Goal: Information Seeking & Learning: Compare options

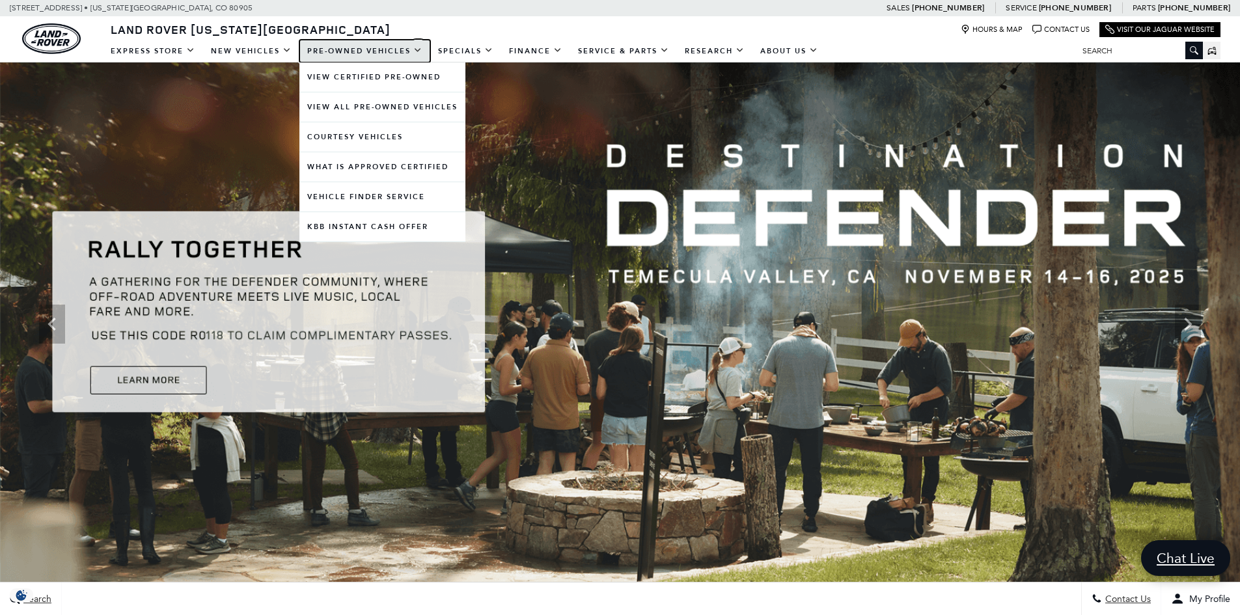
click at [324, 46] on link "Pre-Owned Vehicles" at bounding box center [365, 51] width 131 height 23
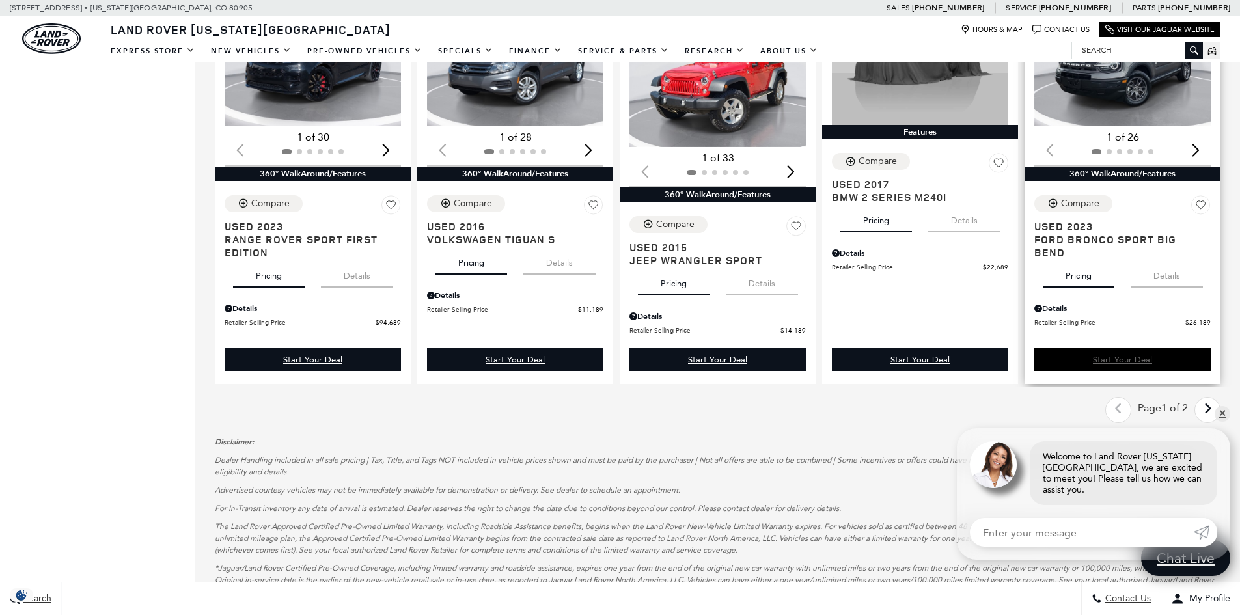
scroll to position [1628, 0]
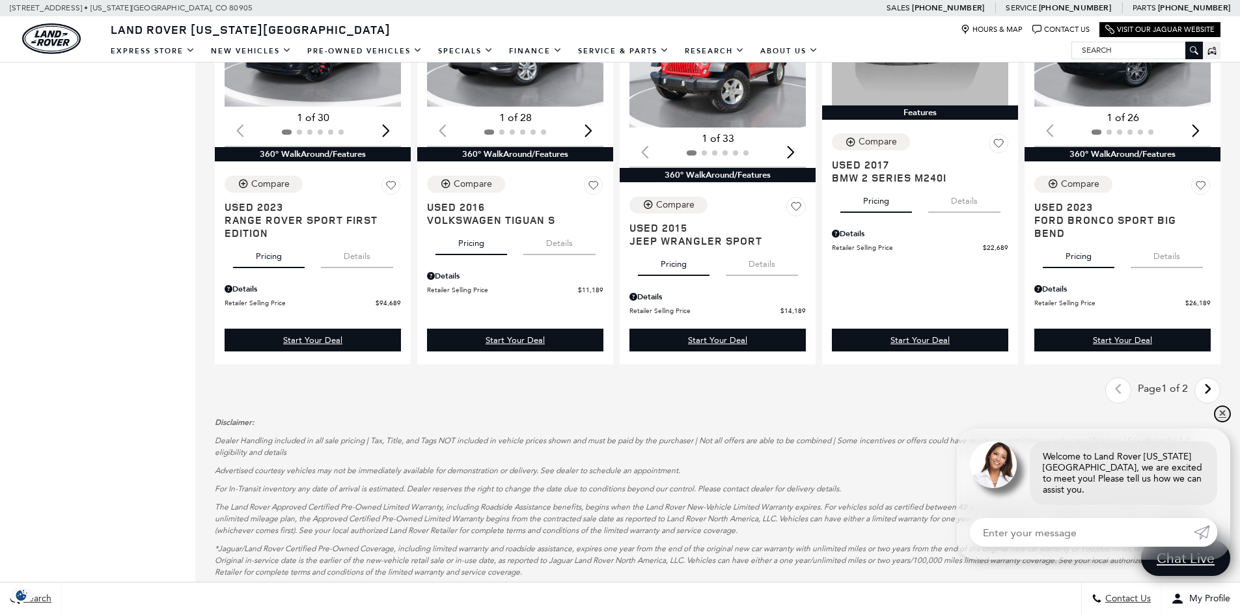
click at [1221, 422] on link "✕" at bounding box center [1223, 414] width 16 height 16
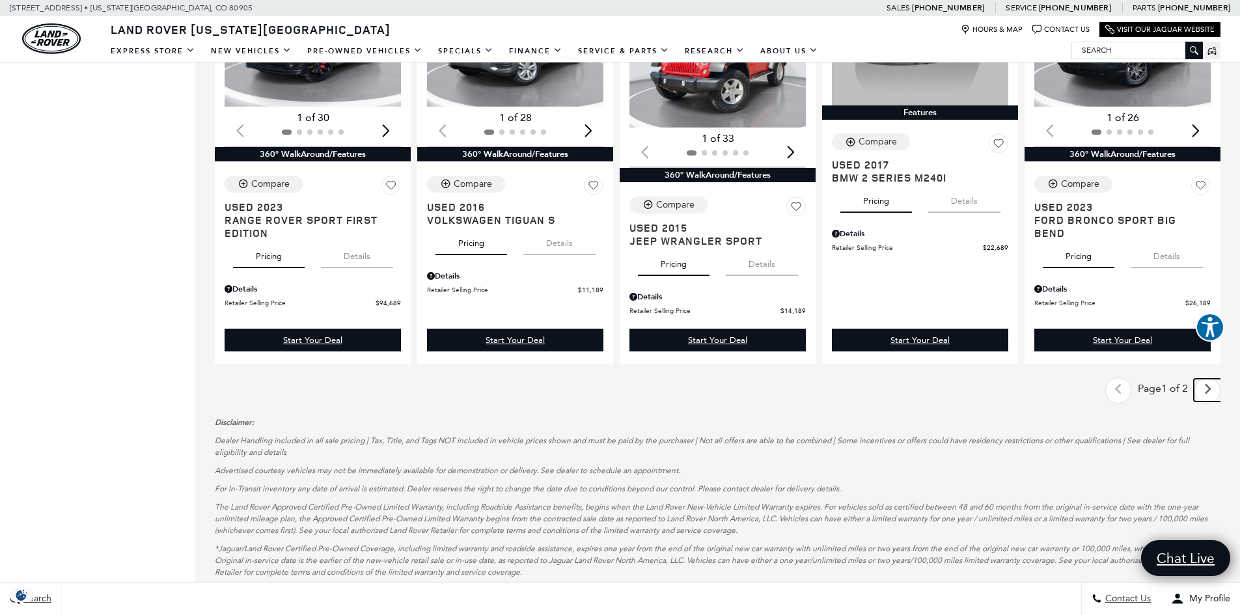
click at [1222, 393] on link "Next - Page" at bounding box center [1208, 390] width 28 height 23
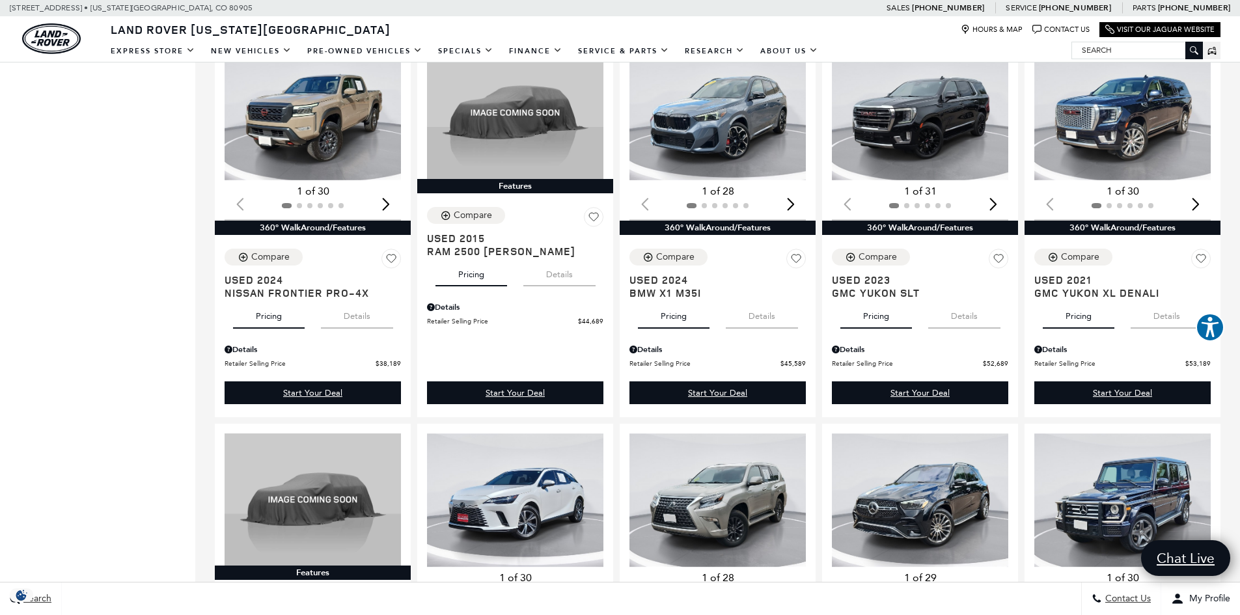
scroll to position [651, 0]
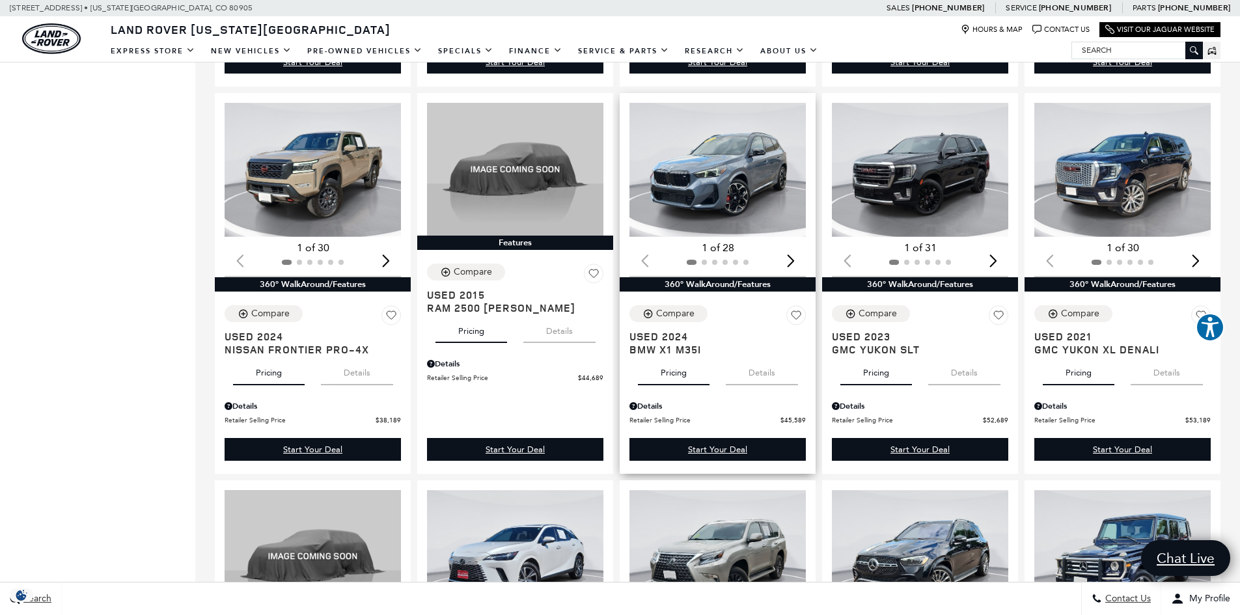
click at [800, 263] on div "Next slide" at bounding box center [791, 261] width 18 height 29
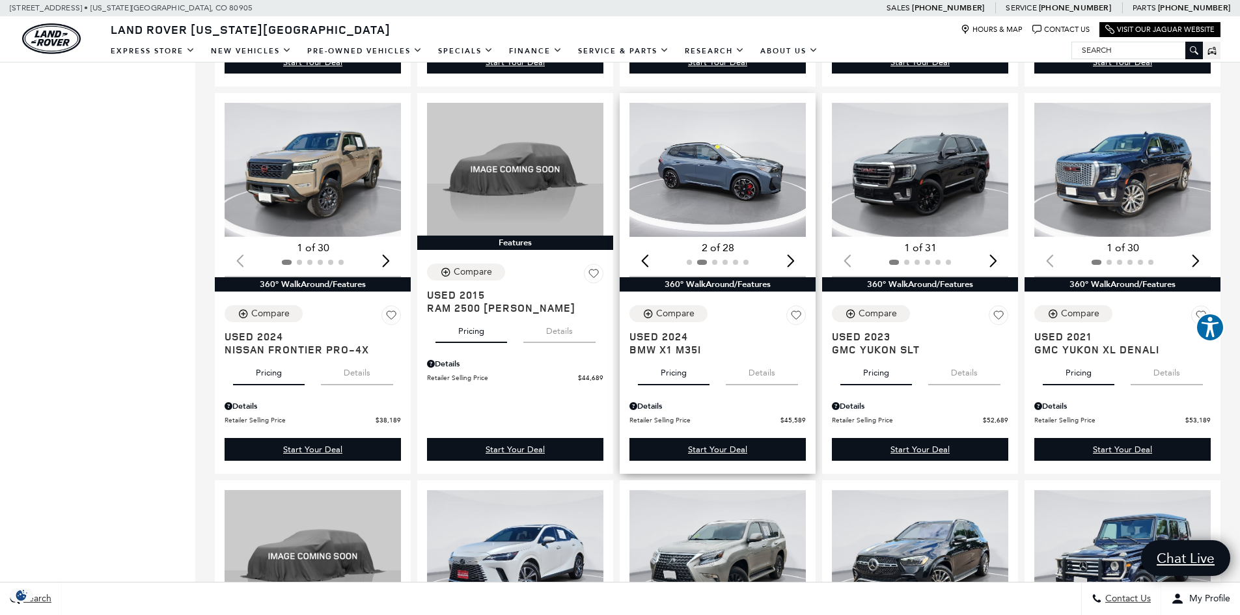
click at [800, 263] on div "Next slide" at bounding box center [791, 261] width 18 height 29
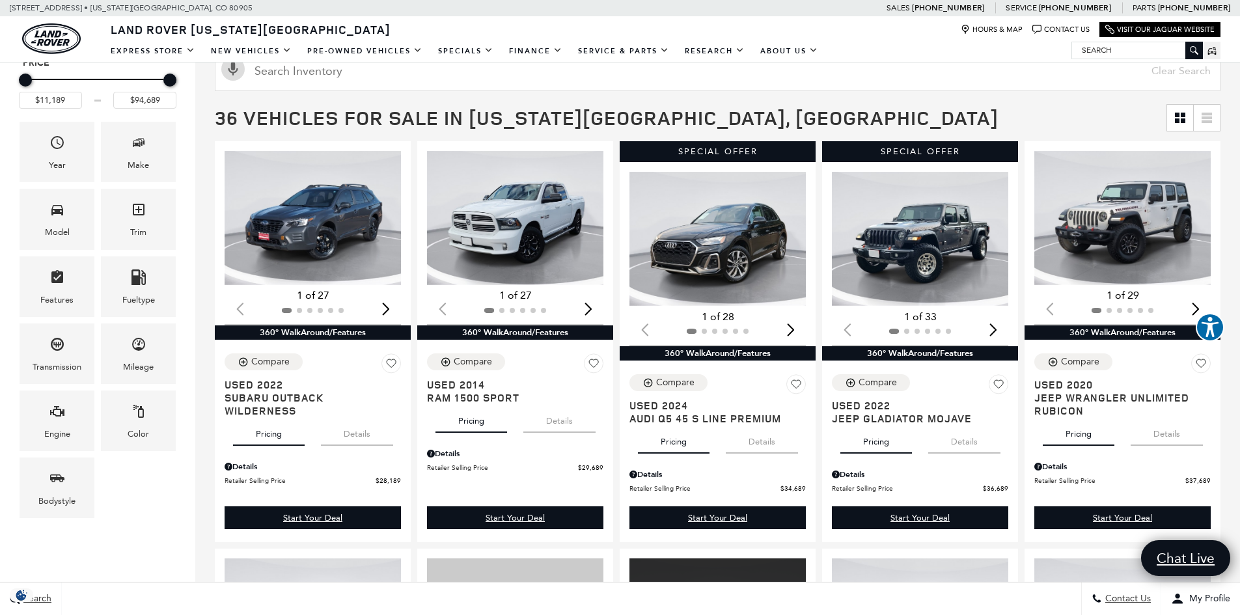
scroll to position [0, 0]
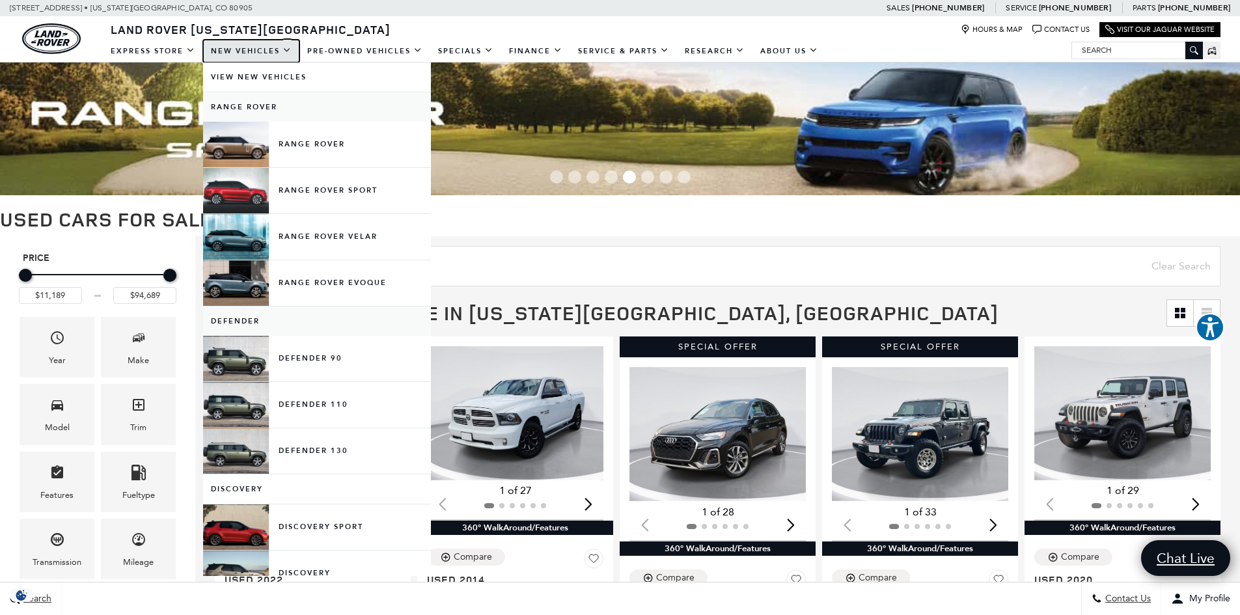
click at [236, 53] on link "New Vehicles" at bounding box center [251, 51] width 96 height 23
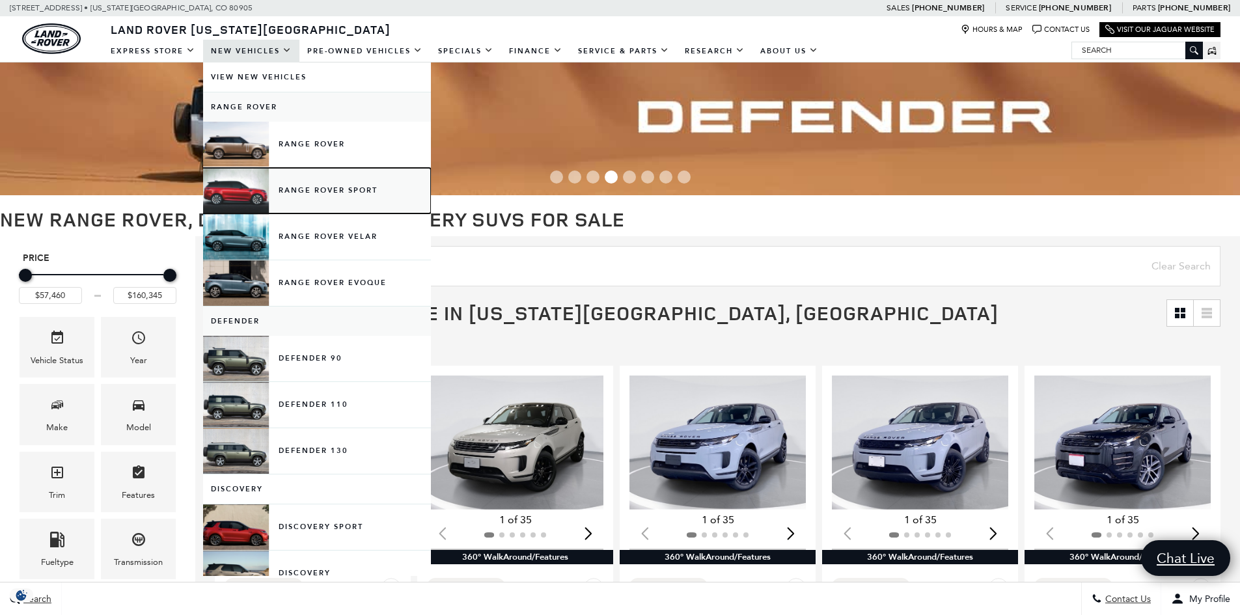
click at [308, 194] on link "Range Rover Sport" at bounding box center [317, 191] width 228 height 46
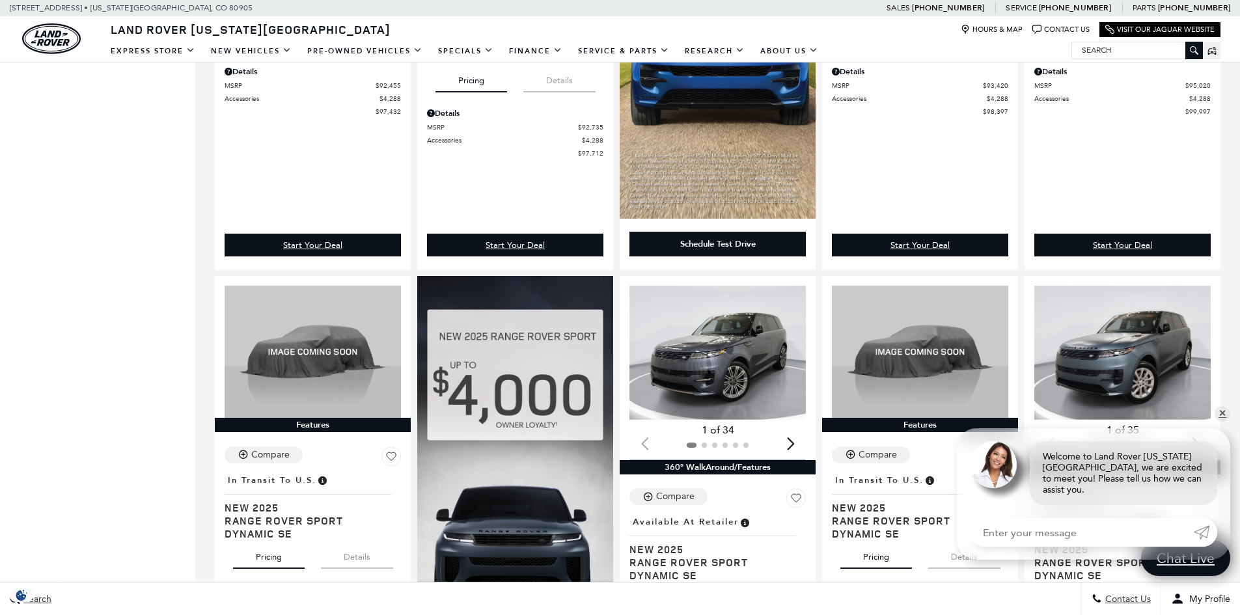
scroll to position [1107, 0]
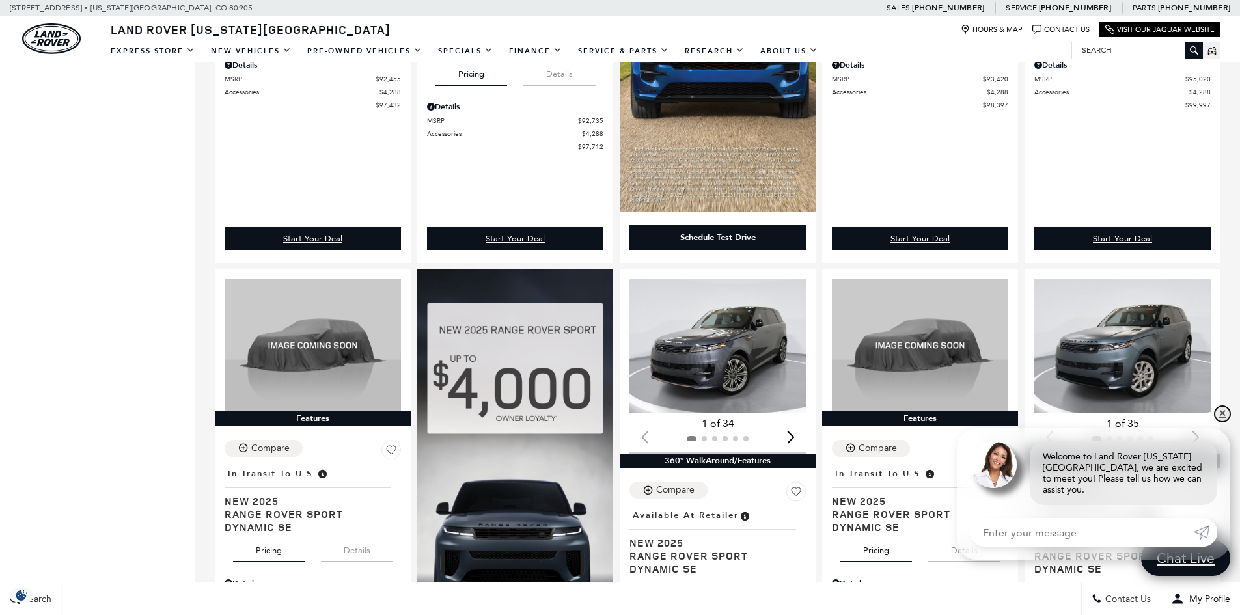
click at [1220, 422] on link "✕" at bounding box center [1223, 414] width 16 height 16
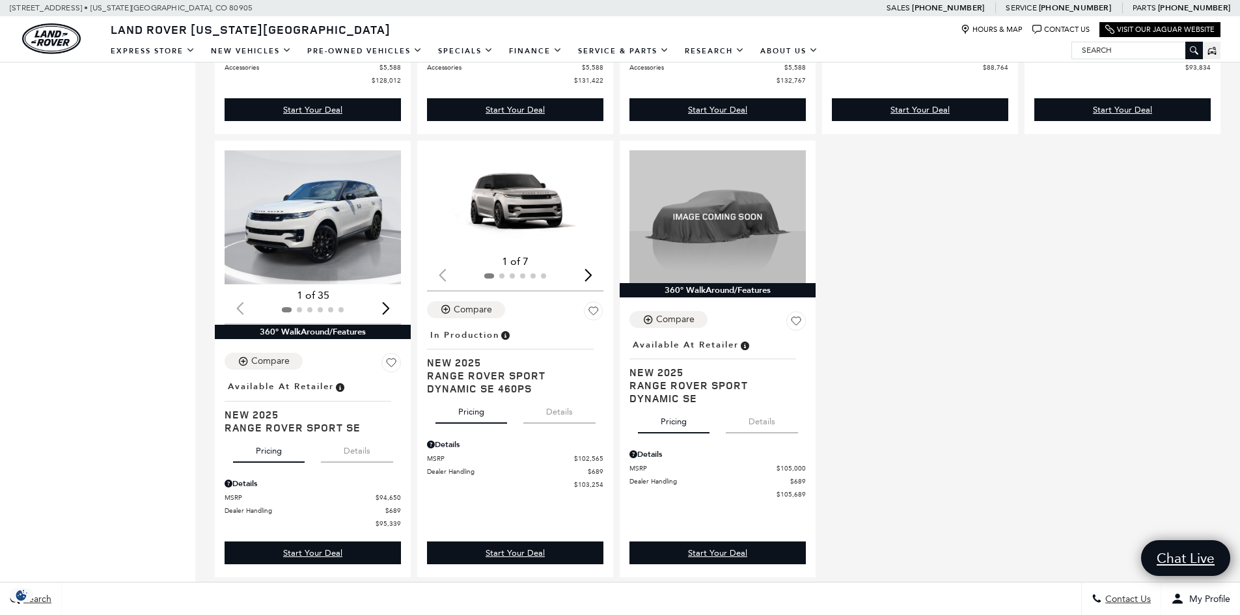
scroll to position [2214, 0]
